Goal: Find specific page/section: Find specific page/section

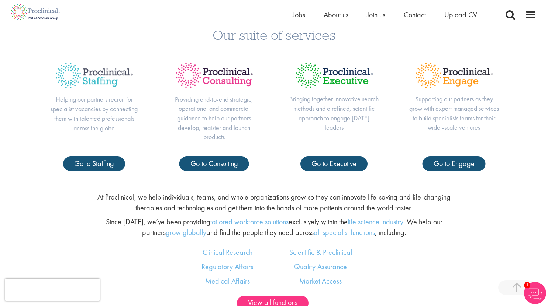
scroll to position [324, 0]
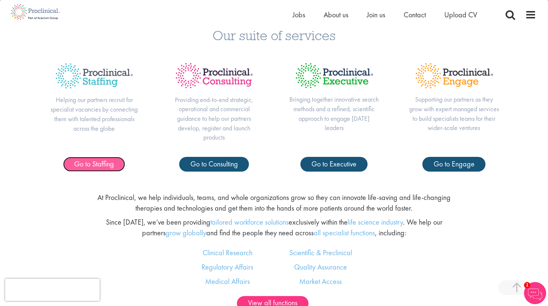
click at [88, 164] on span "Go to Staffing" at bounding box center [94, 164] width 40 height 10
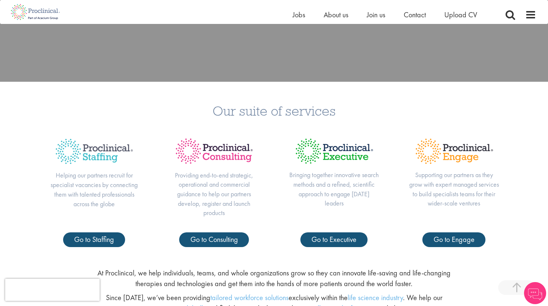
scroll to position [56, 0]
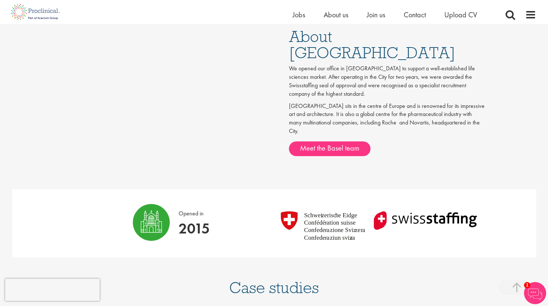
scroll to position [382, 0]
